Goal: Task Accomplishment & Management: Manage account settings

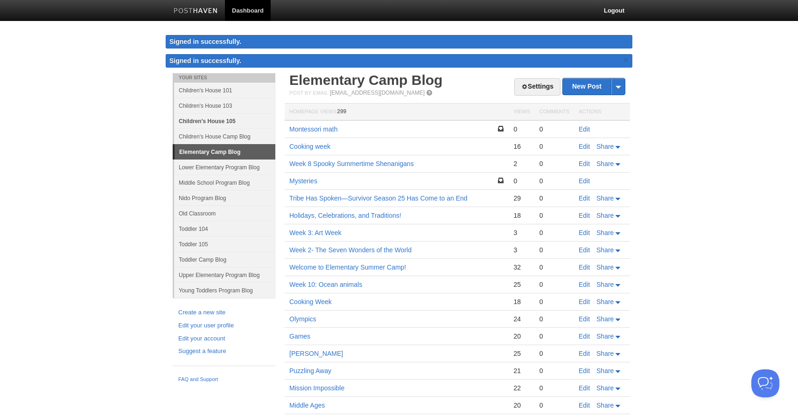
click at [203, 124] on link "Children's House 105" at bounding box center [224, 120] width 101 height 15
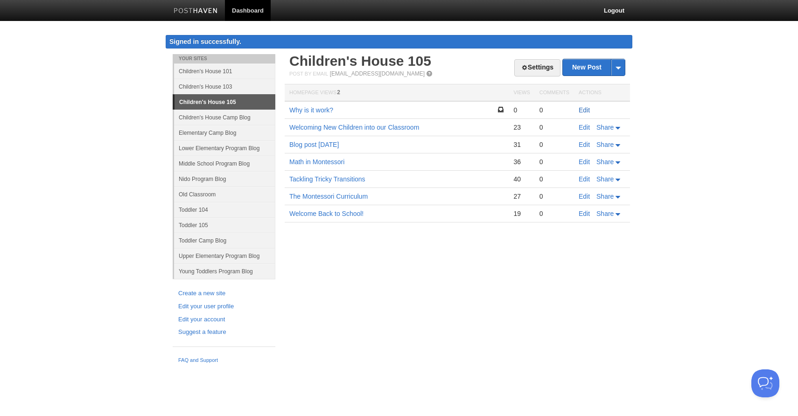
click at [582, 109] on link "Edit" at bounding box center [584, 109] width 11 height 7
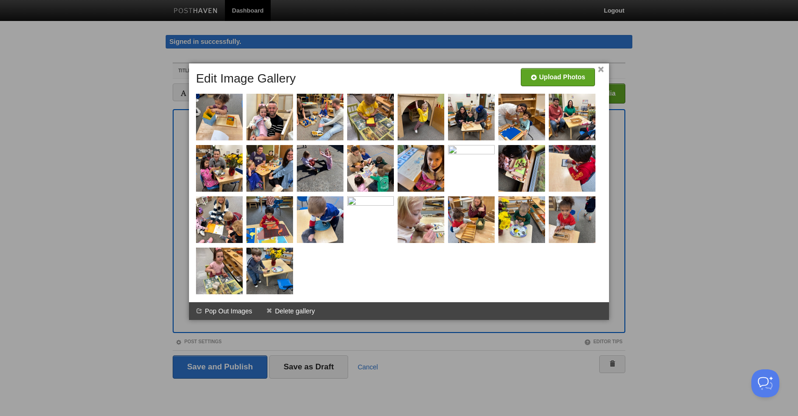
click at [603, 69] on link "×" at bounding box center [601, 69] width 6 height 5
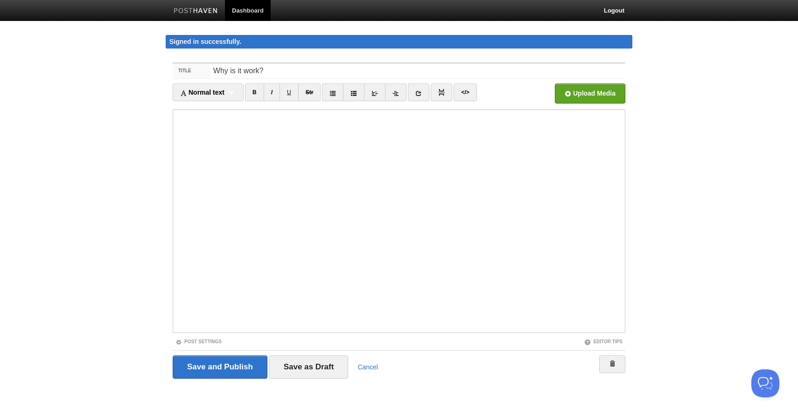
click at [712, 147] on body "Dashboard Logout Signed in successfully. Signed in successfully. × Your Sites C…" at bounding box center [399, 207] width 798 height 414
click at [303, 368] on input "Save as Draft" at bounding box center [308, 367] width 79 height 23
